Goal: Information Seeking & Learning: Learn about a topic

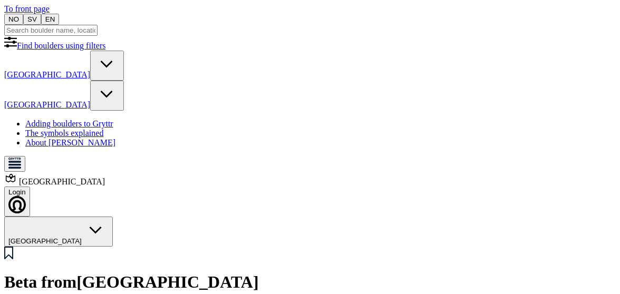
scroll to position [504, 0]
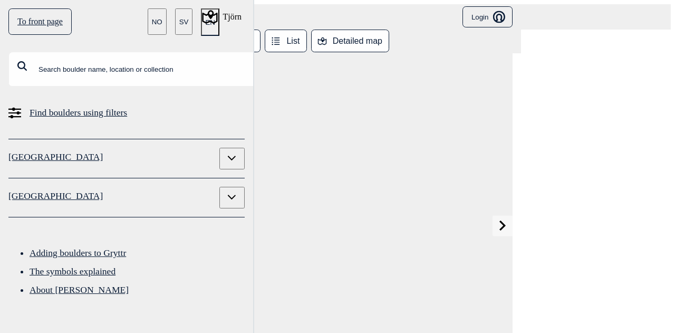
click at [176, 220] on icon at bounding box center [172, 225] width 6 height 10
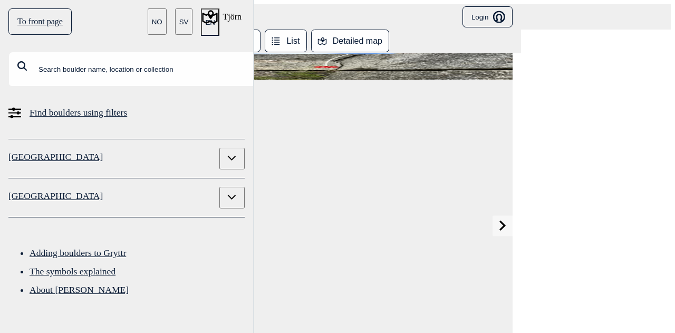
click at [176, 220] on icon at bounding box center [172, 225] width 6 height 10
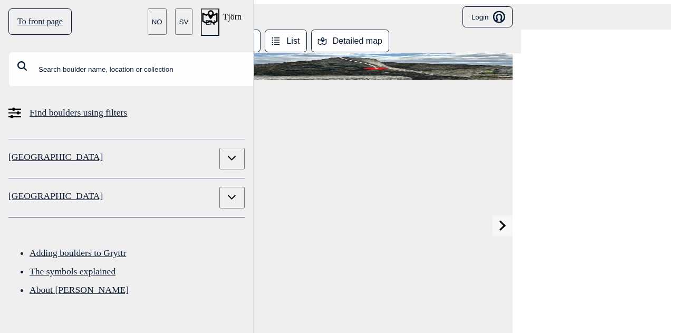
click at [176, 220] on icon at bounding box center [172, 225] width 6 height 10
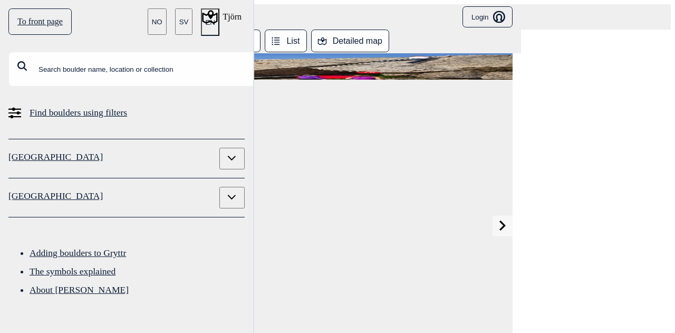
click at [176, 220] on icon at bounding box center [172, 225] width 6 height 10
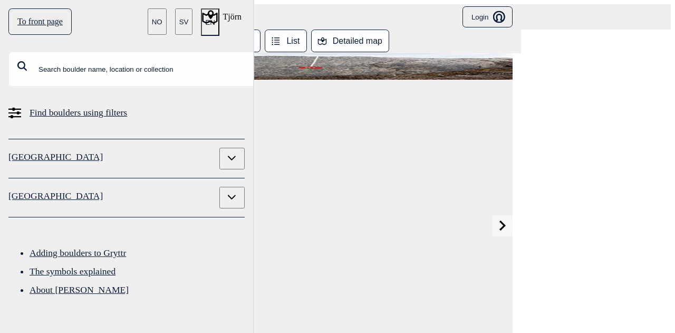
click at [176, 220] on icon at bounding box center [172, 225] width 6 height 10
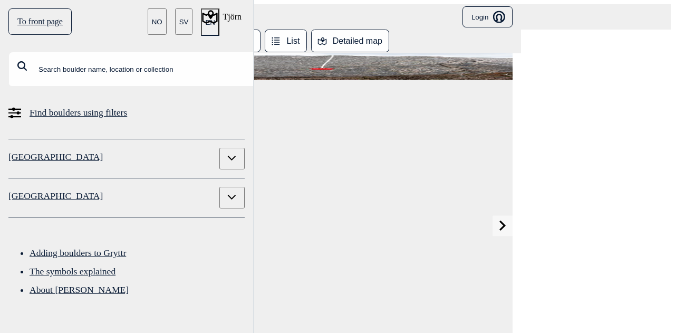
click at [176, 220] on icon at bounding box center [172, 225] width 6 height 10
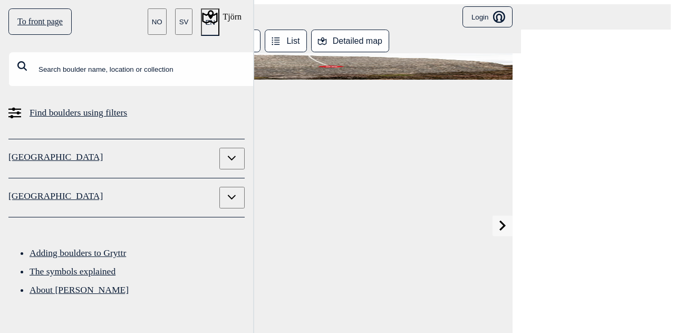
click at [176, 220] on icon at bounding box center [172, 225] width 6 height 10
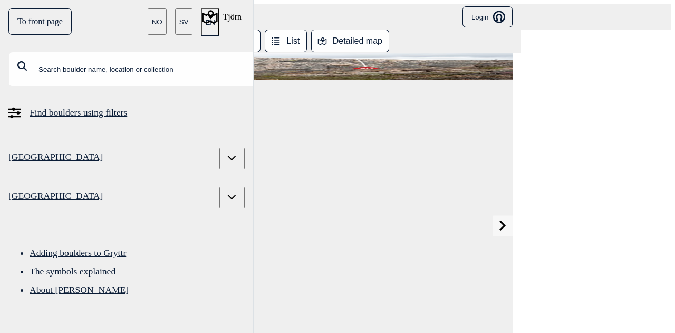
click at [176, 220] on icon at bounding box center [172, 225] width 6 height 10
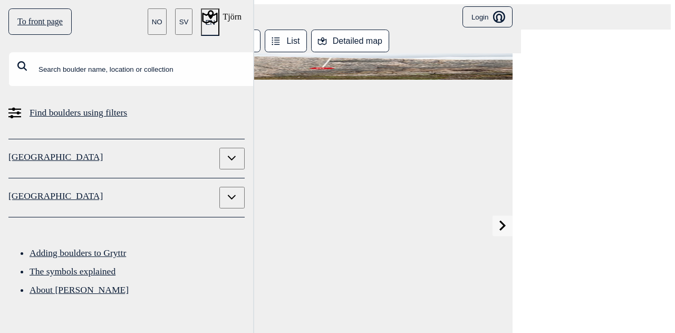
click at [176, 220] on icon at bounding box center [172, 225] width 6 height 10
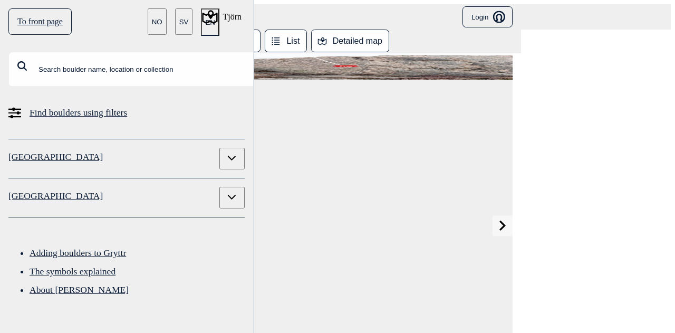
click at [176, 220] on icon at bounding box center [172, 225] width 6 height 10
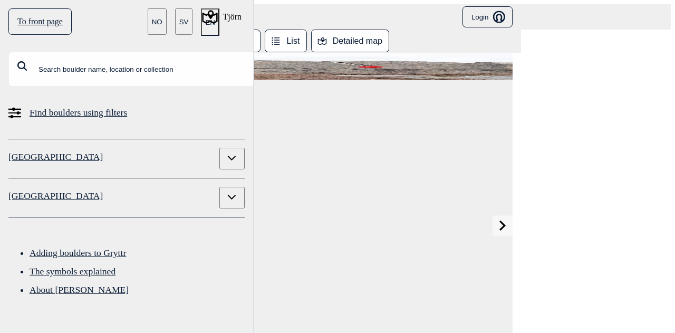
click at [176, 220] on icon at bounding box center [172, 225] width 6 height 10
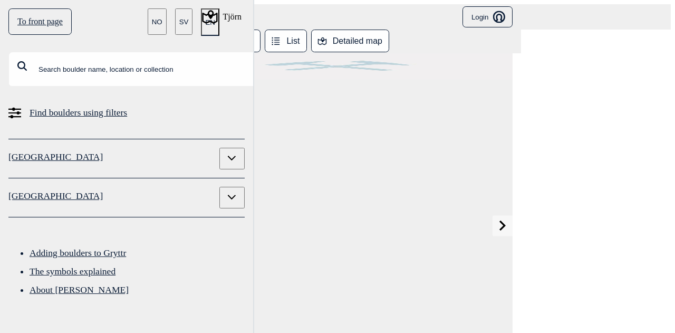
click at [296, 30] on button "List" at bounding box center [286, 41] width 42 height 23
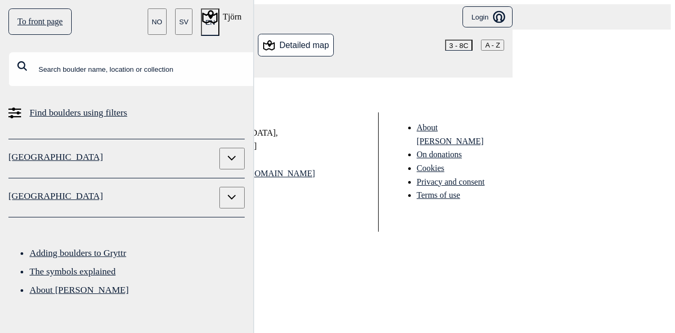
click at [327, 147] on span "Flashar du inte detta problem... börja spela golf" at bounding box center [348, 152] width 178 height 11
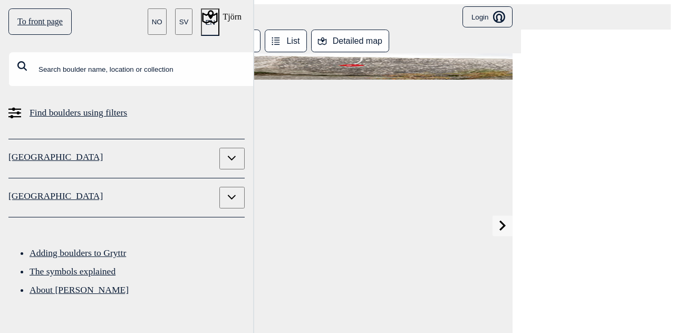
scroll to position [31, 0]
click at [498, 220] on icon at bounding box center [503, 225] width 10 height 10
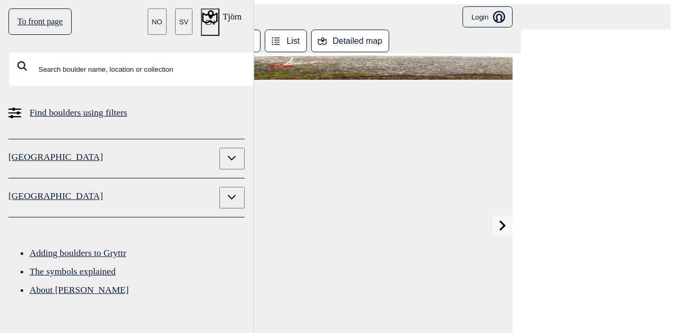
click at [182, 215] on link at bounding box center [172, 225] width 20 height 21
click at [297, 30] on button "List" at bounding box center [286, 41] width 42 height 23
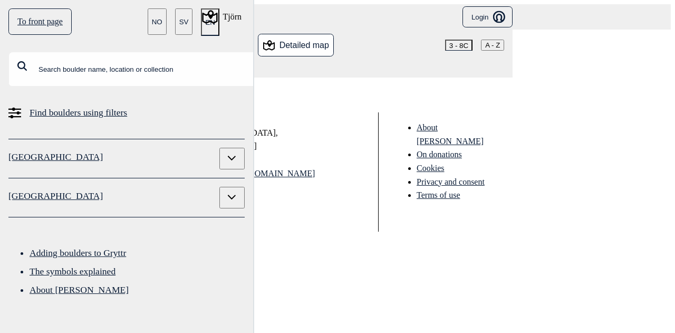
click at [321, 96] on span "Södra Boh > Tjörn" at bounding box center [301, 101] width 85 height 11
click at [321, 240] on div at bounding box center [337, 240] width 666 height 0
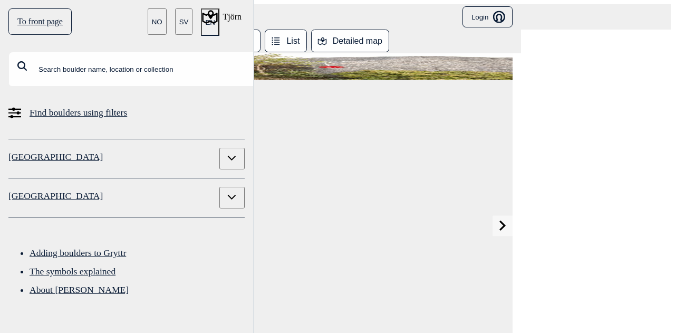
click at [241, 12] on div "Tjörn" at bounding box center [222, 17] width 38 height 13
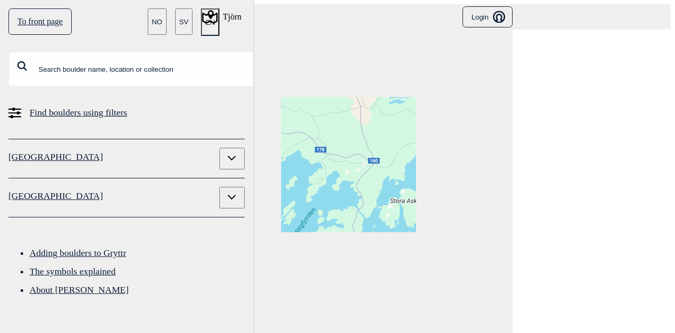
scroll to position [16, 0]
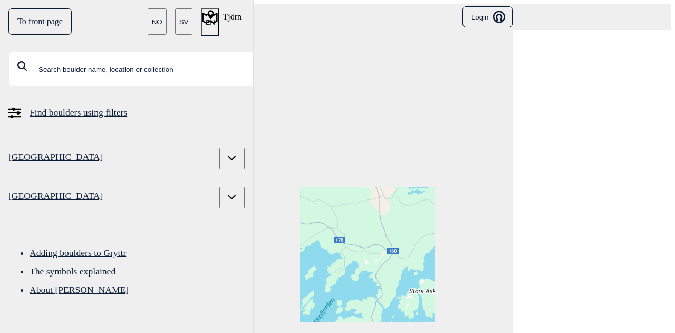
drag, startPoint x: 278, startPoint y: 127, endPoint x: 297, endPoint y: 232, distance: 107.6
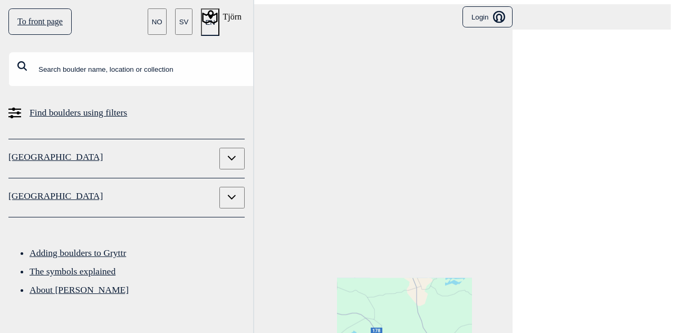
drag, startPoint x: 308, startPoint y: 147, endPoint x: 345, endPoint y: 240, distance: 100.0
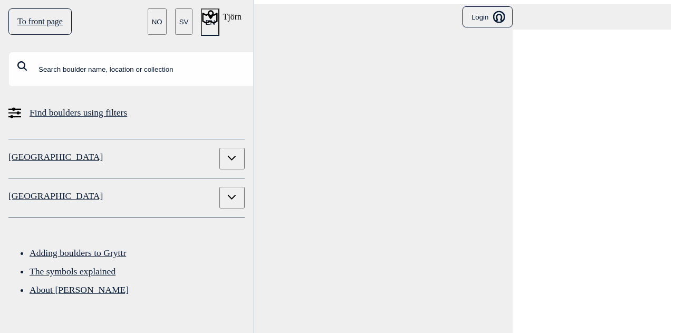
drag, startPoint x: 329, startPoint y: 215, endPoint x: 325, endPoint y: 234, distance: 20.1
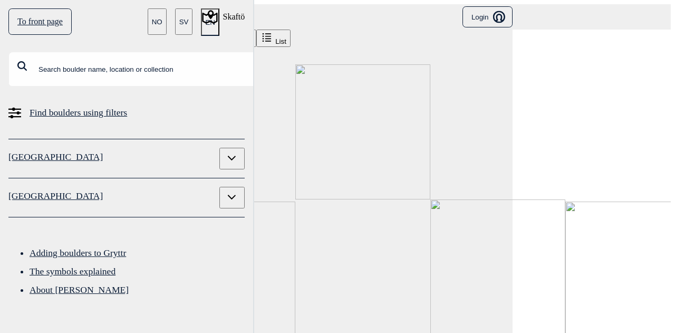
scroll to position [0, 1336]
click at [245, 12] on div "Skaftö" at bounding box center [224, 17] width 42 height 13
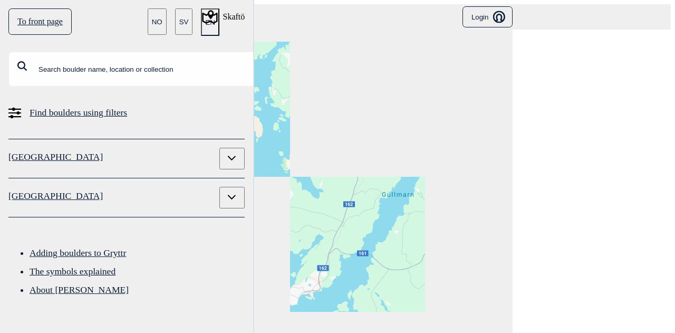
scroll to position [16, 0]
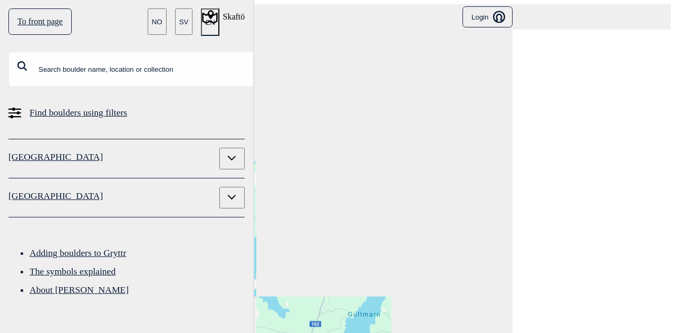
drag, startPoint x: 393, startPoint y: 141, endPoint x: 360, endPoint y: 276, distance: 139.6
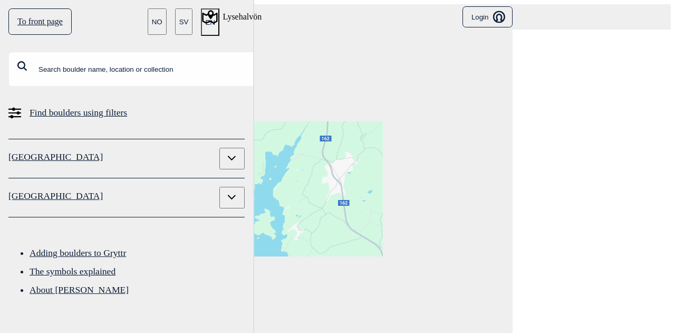
click at [251, 17] on div "Lysehalvön" at bounding box center [212, 17] width 100 height 20
click at [217, 10] on icon at bounding box center [209, 17] width 15 height 14
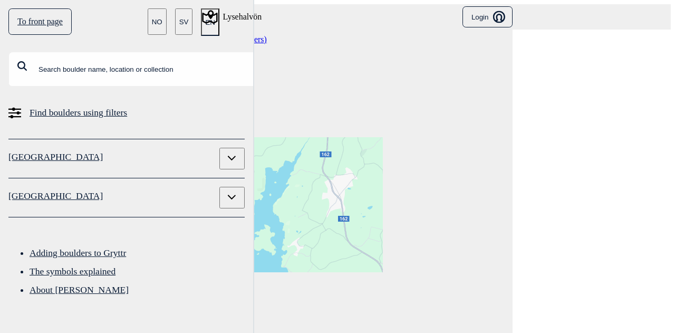
click at [267, 35] on span "Lysehalvön ( 224 Boulders )" at bounding box center [221, 39] width 92 height 9
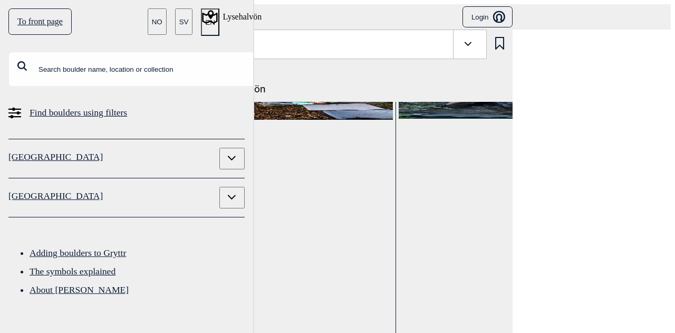
click at [217, 10] on icon at bounding box center [209, 17] width 15 height 14
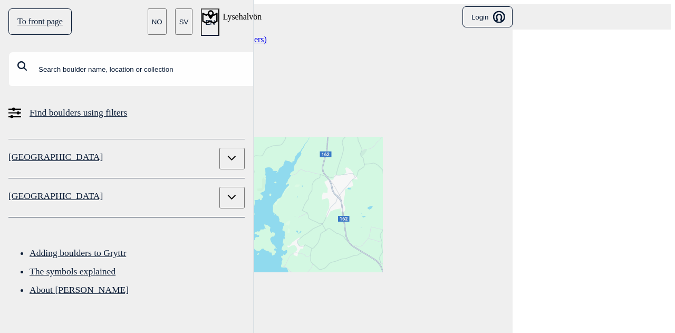
click at [240, 35] on span "Lysehalvön ( 224 Boulders )" at bounding box center [221, 39] width 92 height 9
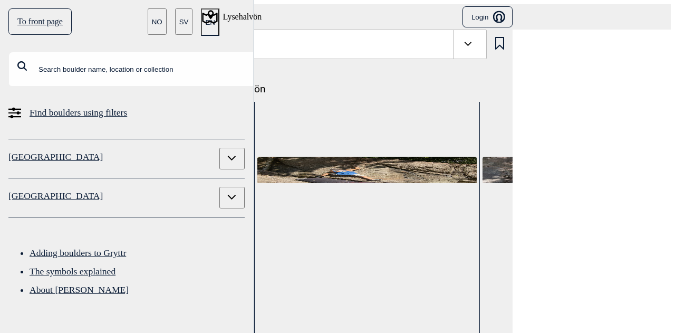
scroll to position [266, 0]
click at [93, 103] on span "Find boulders using filters" at bounding box center [79, 112] width 98 height 18
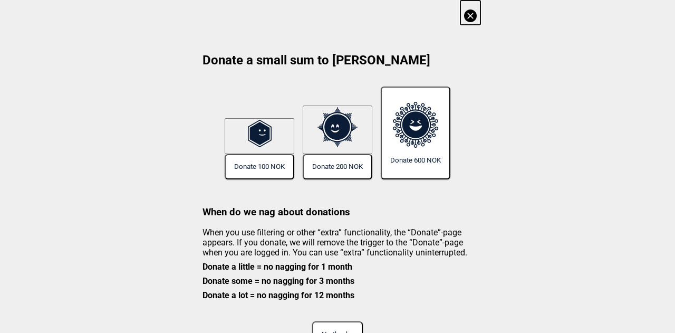
click at [341, 294] on button "No thanks" at bounding box center [337, 333] width 51 height 25
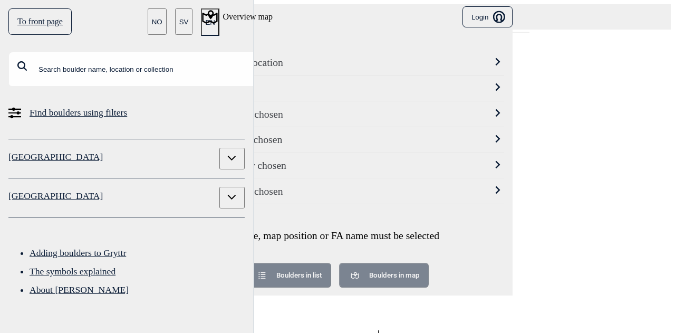
click at [494, 58] on icon at bounding box center [497, 61] width 7 height 7
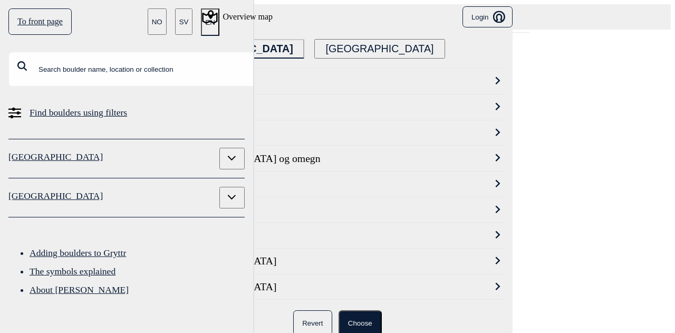
click at [314, 39] on button "[GEOGRAPHIC_DATA]" at bounding box center [379, 49] width 131 height 20
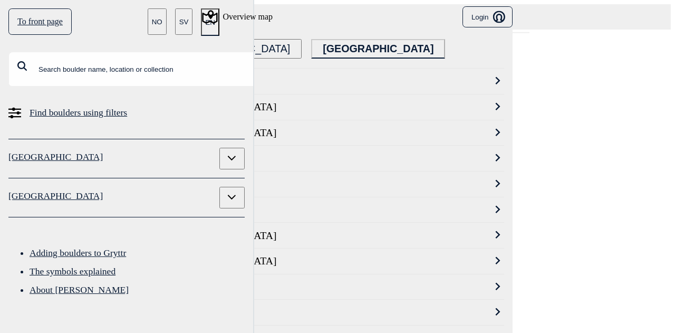
click at [224, 75] on div "Bohuslän" at bounding box center [327, 81] width 313 height 12
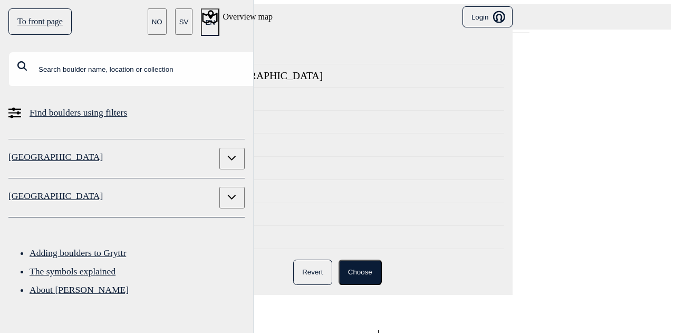
click at [365, 259] on button "Choose" at bounding box center [359, 271] width 43 height 25
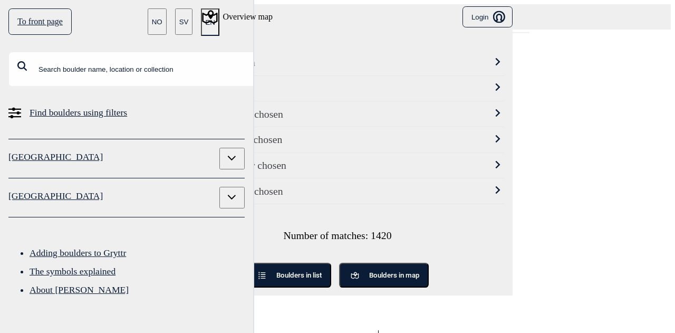
click at [494, 83] on icon at bounding box center [497, 86] width 7 height 7
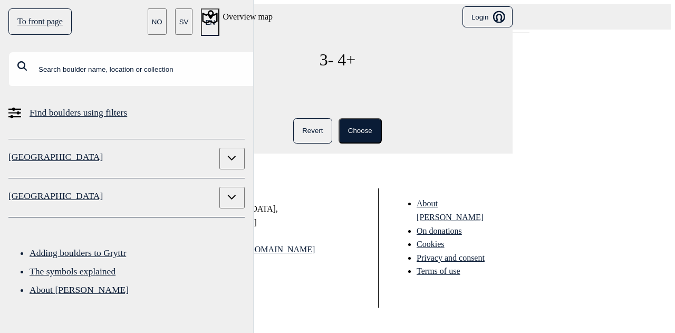
drag, startPoint x: 453, startPoint y: 79, endPoint x: 248, endPoint y: 82, distance: 205.1
click at [248, 82] on div "3 - 4+ 3 8B+ Revert Choose" at bounding box center [338, 102] width 334 height 104
click at [359, 118] on button "Choose" at bounding box center [359, 130] width 43 height 25
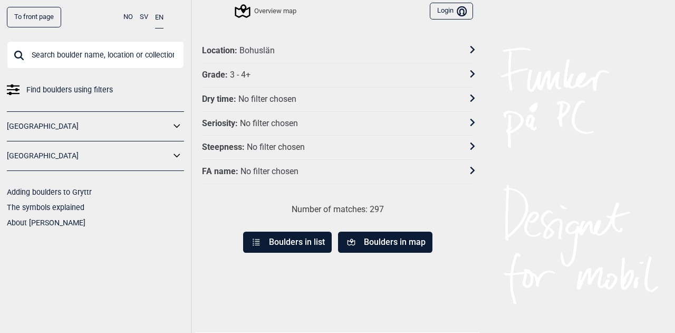
click at [470, 120] on icon at bounding box center [472, 121] width 5 height 7
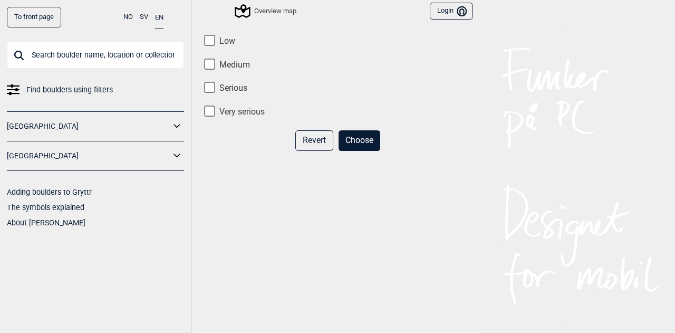
click at [219, 42] on label "Low" at bounding box center [337, 41] width 271 height 11
click at [215, 42] on input "Low" at bounding box center [209, 40] width 11 height 11
checkbox input "true"
click at [358, 139] on button "Choose" at bounding box center [359, 140] width 42 height 21
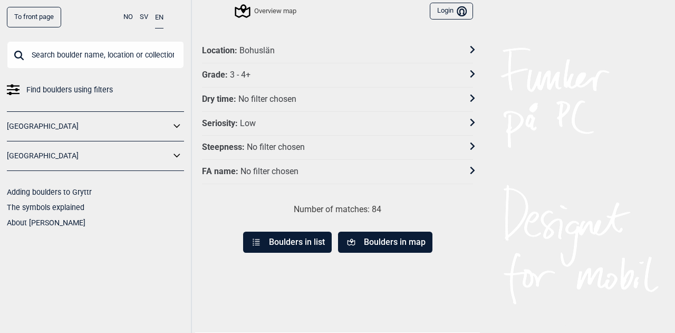
click at [300, 236] on button "Boulders in list" at bounding box center [287, 241] width 89 height 21
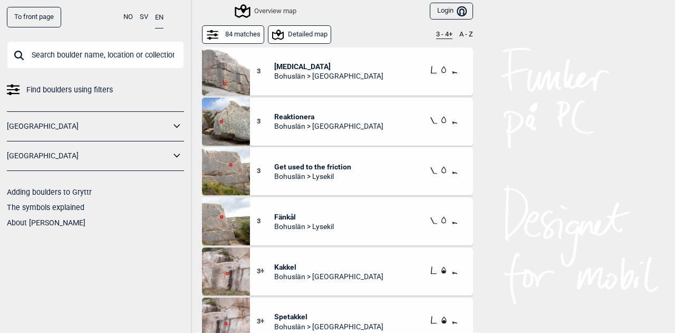
scroll to position [785, 0]
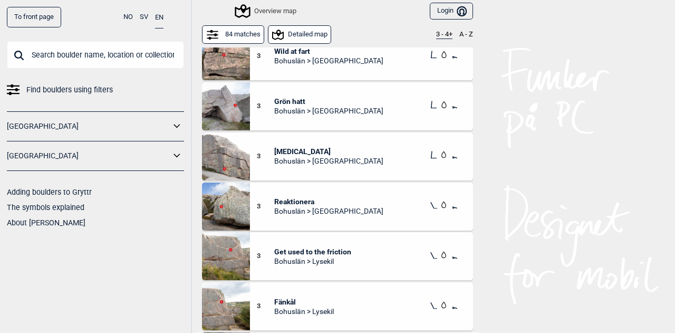
click at [286, 147] on span "Krokodil" at bounding box center [328, 151] width 109 height 9
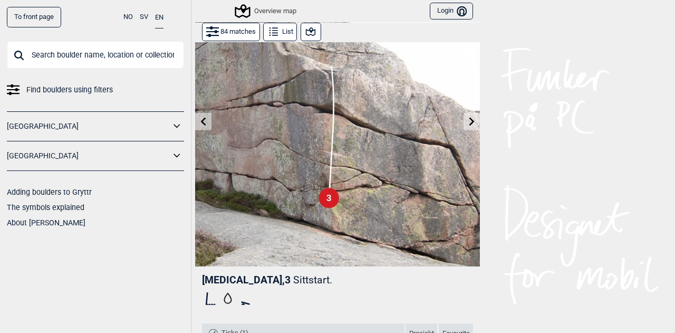
scroll to position [61, 0]
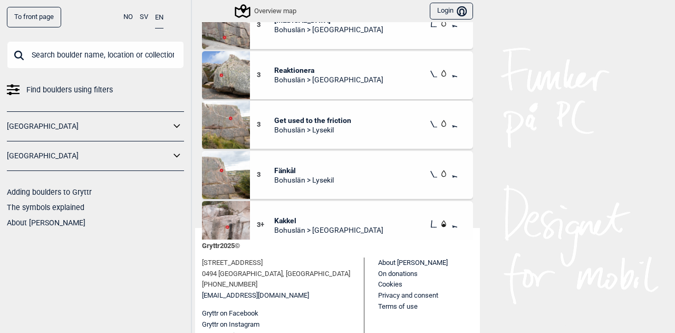
scroll to position [809, 0]
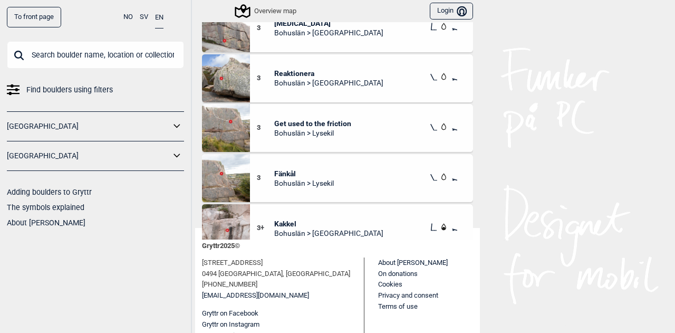
click at [364, 166] on div "3 Fänkål Bohuslän > Lysekil" at bounding box center [361, 178] width 223 height 48
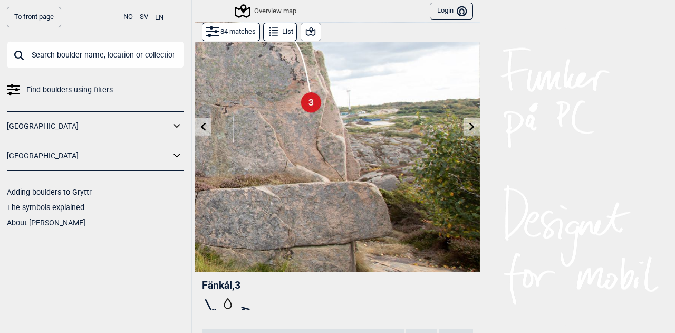
scroll to position [54, 0]
click at [306, 32] on icon at bounding box center [310, 31] width 9 height 8
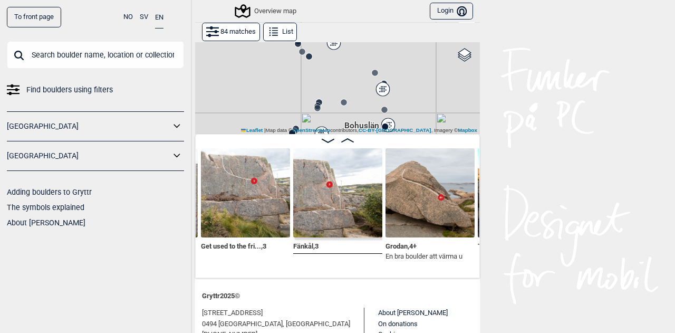
scroll to position [41, 0]
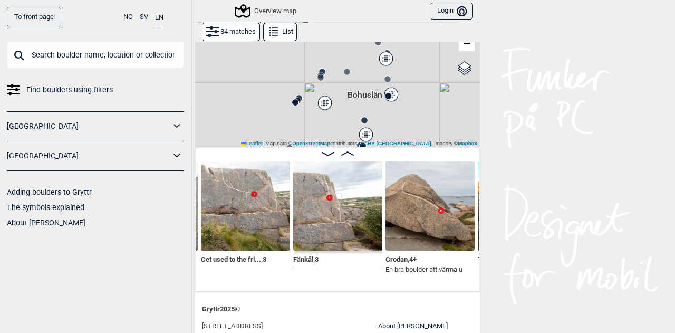
drag, startPoint x: 271, startPoint y: 111, endPoint x: 275, endPoint y: 67, distance: 43.9
click at [275, 67] on div "Hallingdal Stange Buskerud syd Oslo og omegn Follo Østfold Drammen/Asker" at bounding box center [337, 74] width 285 height 147
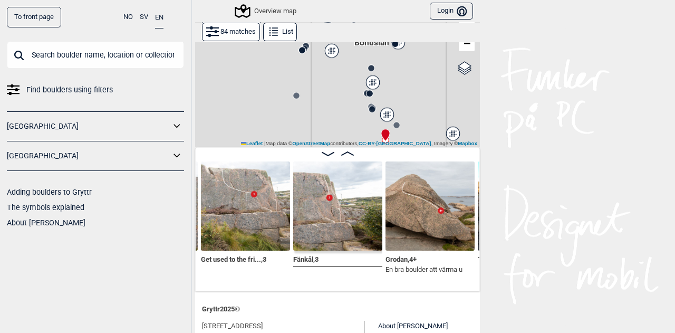
drag, startPoint x: 274, startPoint y: 92, endPoint x: 280, endPoint y: 60, distance: 33.3
click at [280, 60] on div "Hallingdal Stange Buskerud syd Oslo og omegn Follo Østfold Drammen/Asker" at bounding box center [337, 74] width 285 height 147
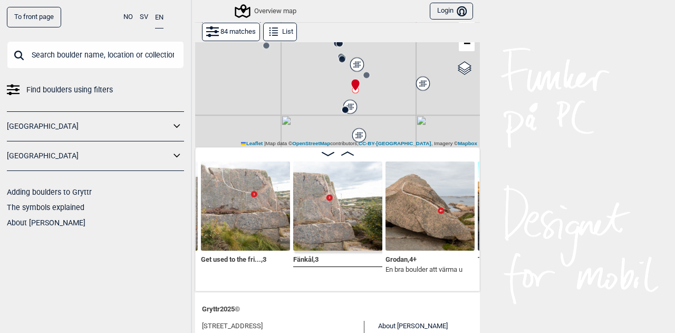
drag, startPoint x: 287, startPoint y: 123, endPoint x: 258, endPoint y: 75, distance: 56.2
click at [258, 75] on div "Hallingdal Stange Buskerud syd Oslo og omegn Follo Østfold Drammen/Asker" at bounding box center [337, 74] width 285 height 147
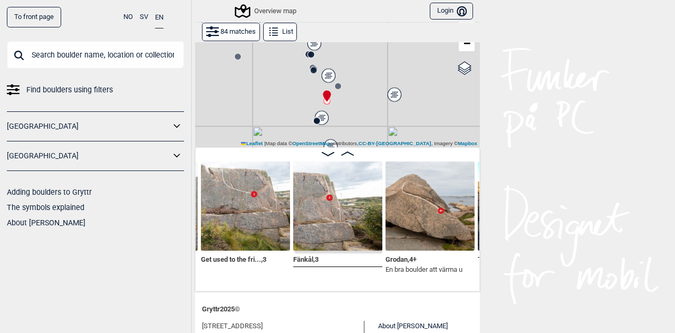
drag, startPoint x: 299, startPoint y: 112, endPoint x: 276, endPoint y: 124, distance: 25.9
click at [276, 124] on div "Hallingdal Stange Buskerud syd Oslo og omegn Follo Østfold Drammen/Asker" at bounding box center [337, 74] width 285 height 147
click at [362, 91] on div "Hallingdal Stange Buskerud syd Oslo og omegn Follo Østfold Drammen/Asker" at bounding box center [337, 74] width 285 height 147
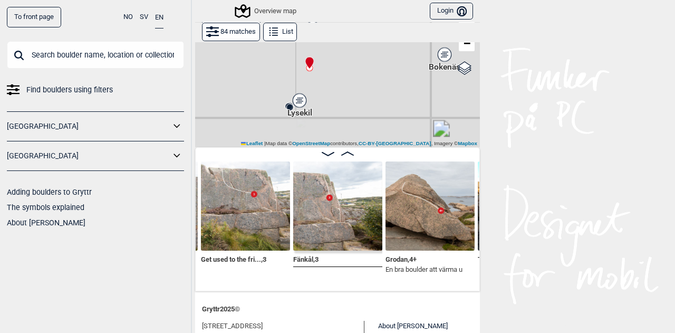
drag, startPoint x: 326, startPoint y: 123, endPoint x: 349, endPoint y: 79, distance: 49.5
click at [349, 79] on div at bounding box center [337, 74] width 285 height 147
click at [323, 70] on div at bounding box center [337, 74] width 285 height 147
drag, startPoint x: 308, startPoint y: 71, endPoint x: 334, endPoint y: 101, distance: 40.0
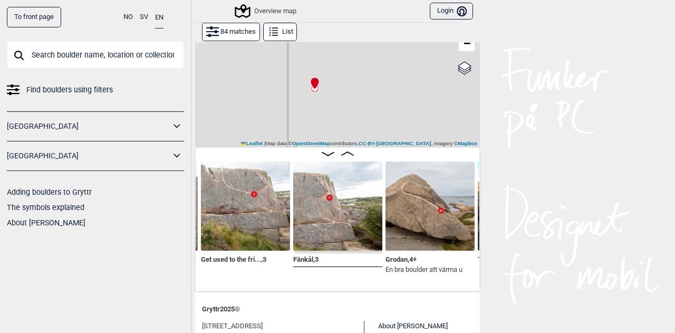
click at [334, 101] on div "Gol Ål Kolomoen Vallset Tangen Sørli Åsbygda Kongsberg Efteløt Østmarka nord Se…" at bounding box center [337, 74] width 285 height 147
click at [330, 100] on div "Gol Ål Kolomoen Vallset Tangen Sørli Åsbygda Kongsberg Efteløt Østmarka nord Se…" at bounding box center [337, 74] width 285 height 147
click at [316, 93] on div "Gol Ål Kolomoen Vallset Tangen Sørli Åsbygda Kongsberg Efteløt Østmarka nord Se…" at bounding box center [337, 74] width 285 height 147
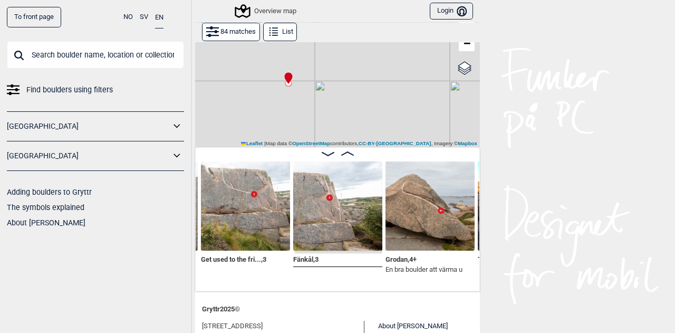
click at [285, 79] on icon at bounding box center [288, 78] width 8 height 12
click at [247, 192] on img at bounding box center [245, 205] width 89 height 89
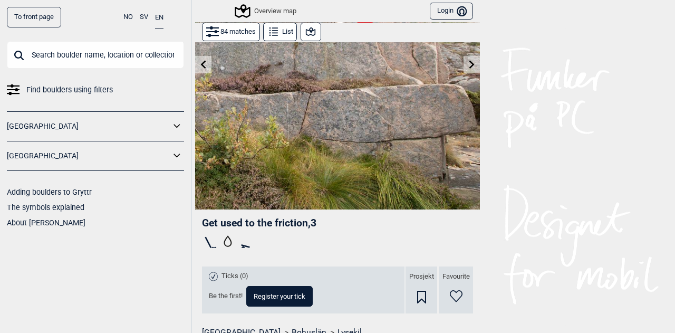
scroll to position [118, 0]
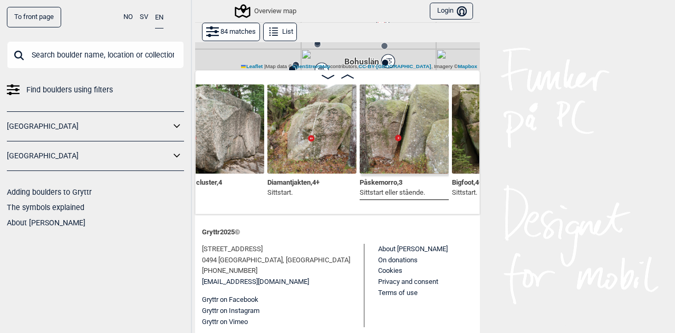
scroll to position [0, 1358]
click at [278, 34] on button "List" at bounding box center [280, 32] width 34 height 18
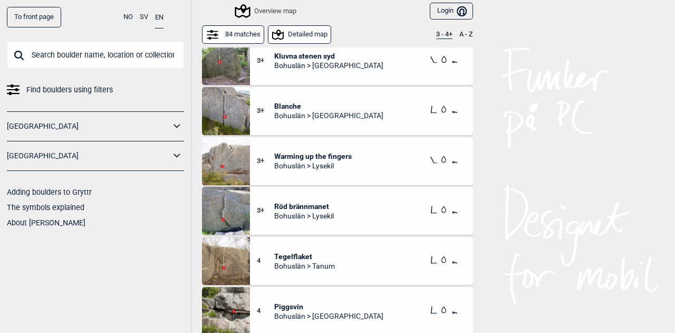
scroll to position [1215, 0]
click at [227, 106] on img at bounding box center [226, 110] width 48 height 48
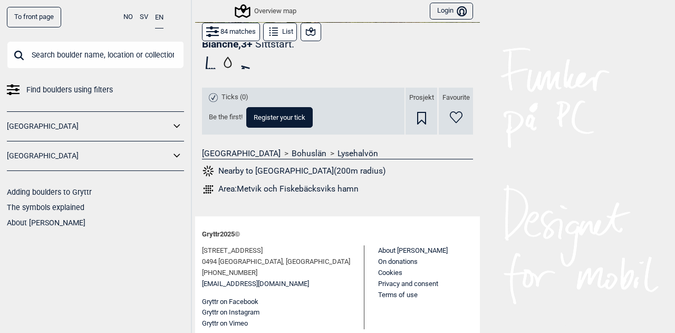
scroll to position [296, 0]
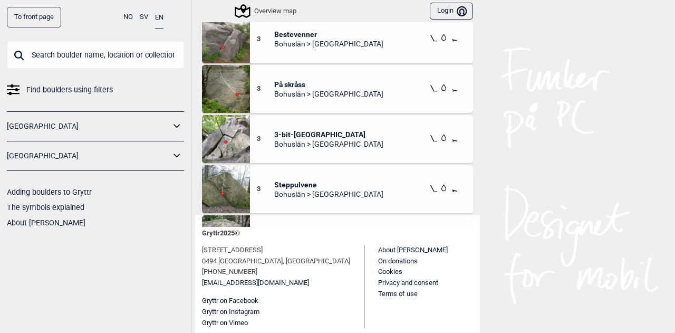
scroll to position [260, 0]
click at [293, 133] on span "3-bit-pyssel" at bounding box center [328, 133] width 109 height 9
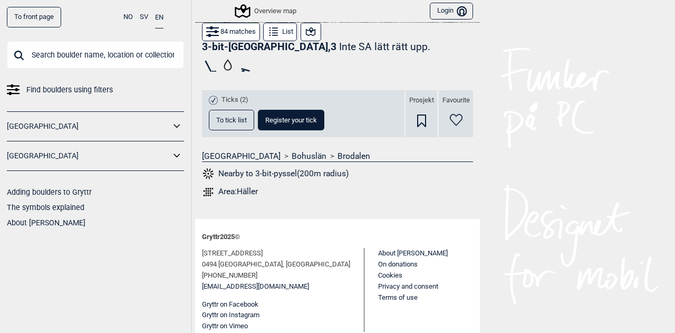
scroll to position [298, 0]
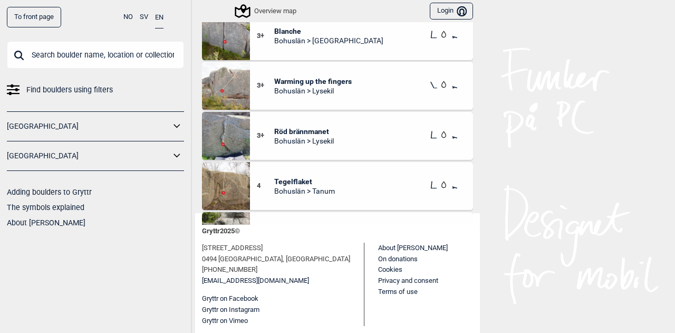
scroll to position [1172, 0]
click at [222, 130] on img at bounding box center [226, 135] width 48 height 48
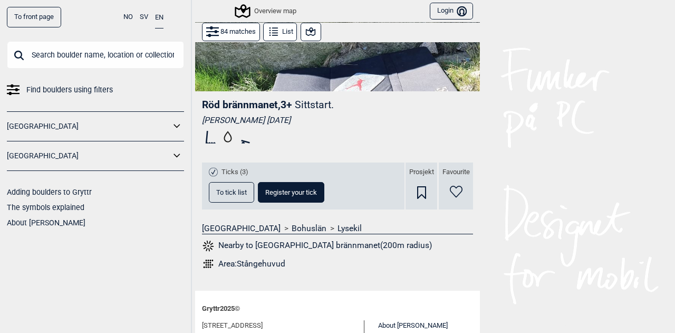
scroll to position [312, 0]
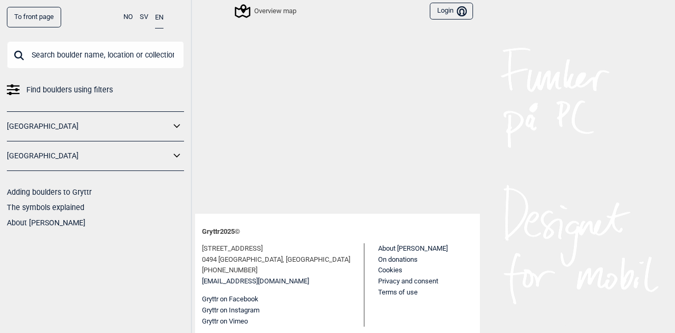
scroll to position [192, 0]
